Goal: Navigation & Orientation: Find specific page/section

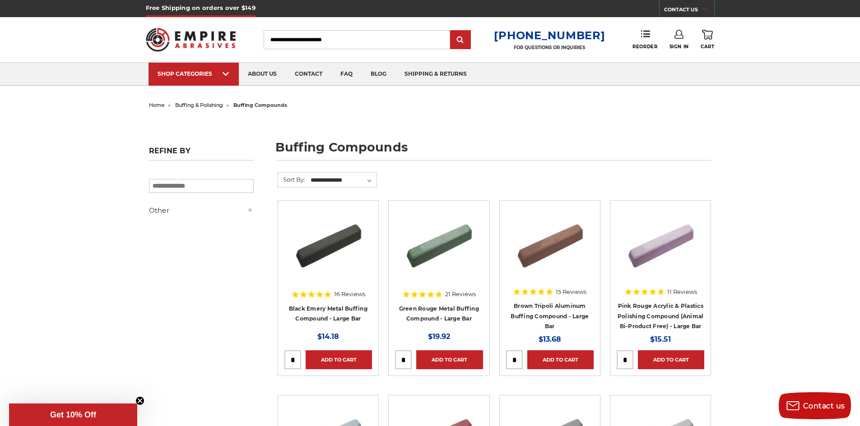
click at [216, 106] on span "buffing & polishing" at bounding box center [199, 105] width 48 height 6
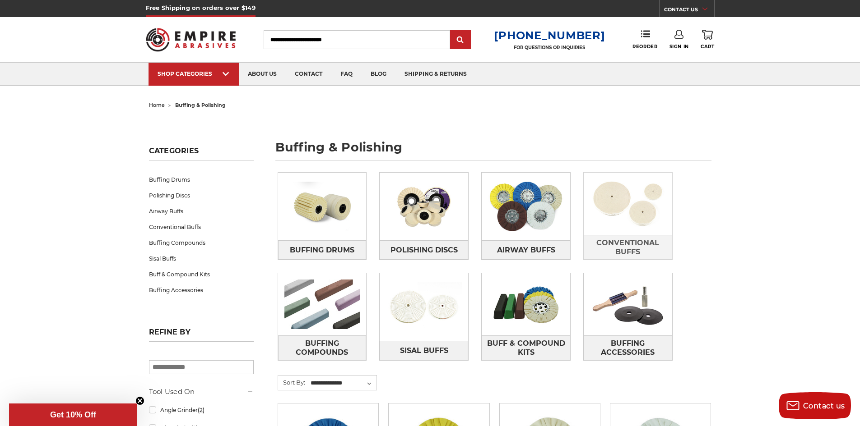
click at [610, 204] on img at bounding box center [628, 204] width 88 height 62
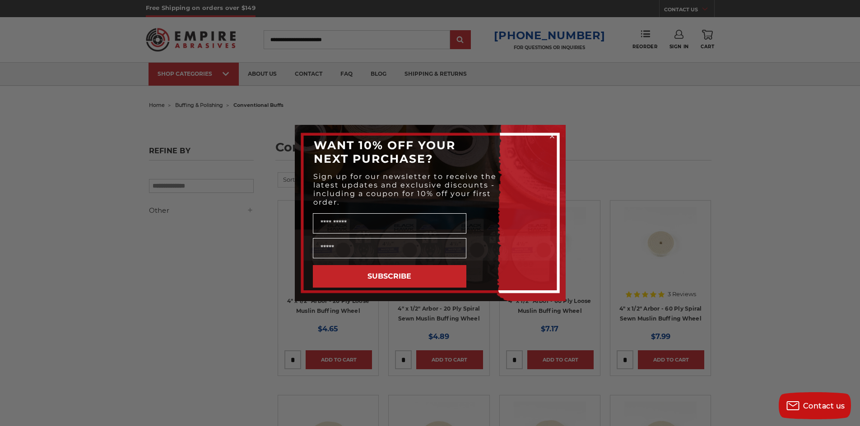
click at [553, 136] on circle "Close dialog" at bounding box center [551, 136] width 9 height 9
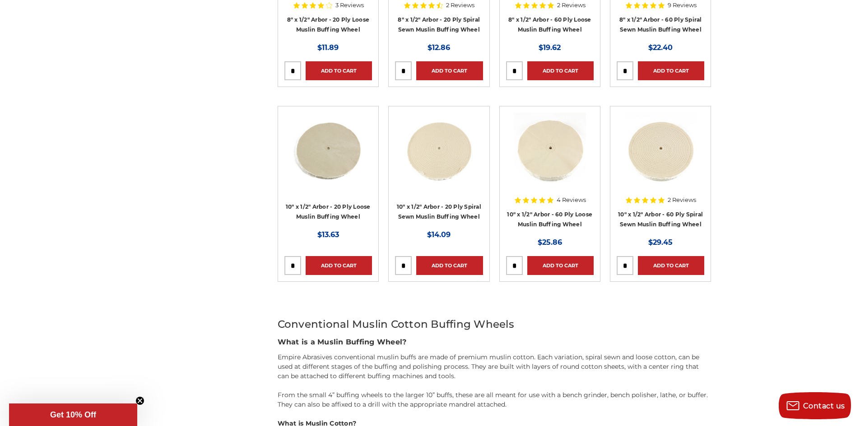
scroll to position [722, 0]
